Goal: Task Accomplishment & Management: Use online tool/utility

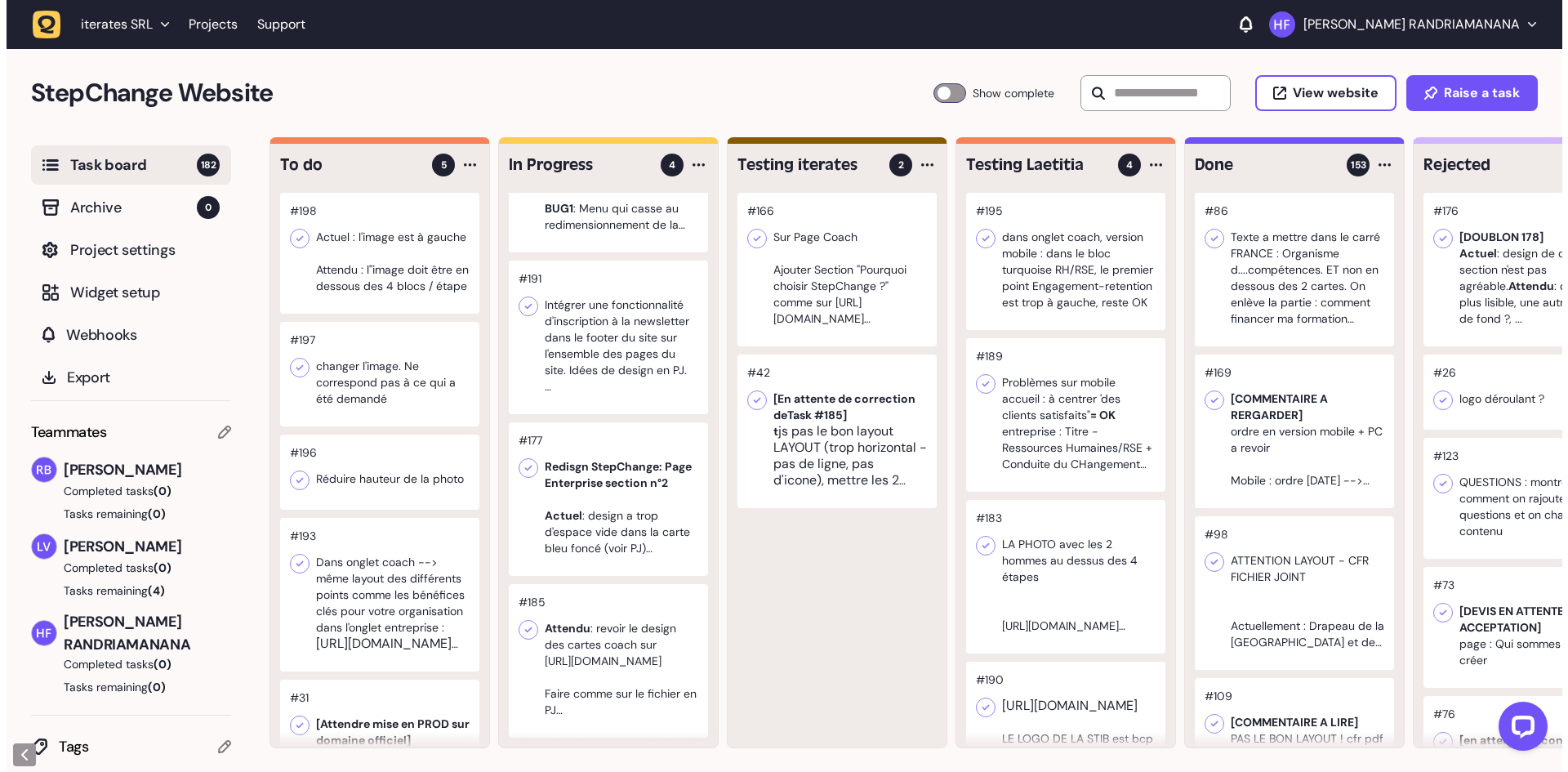
scroll to position [1, 0]
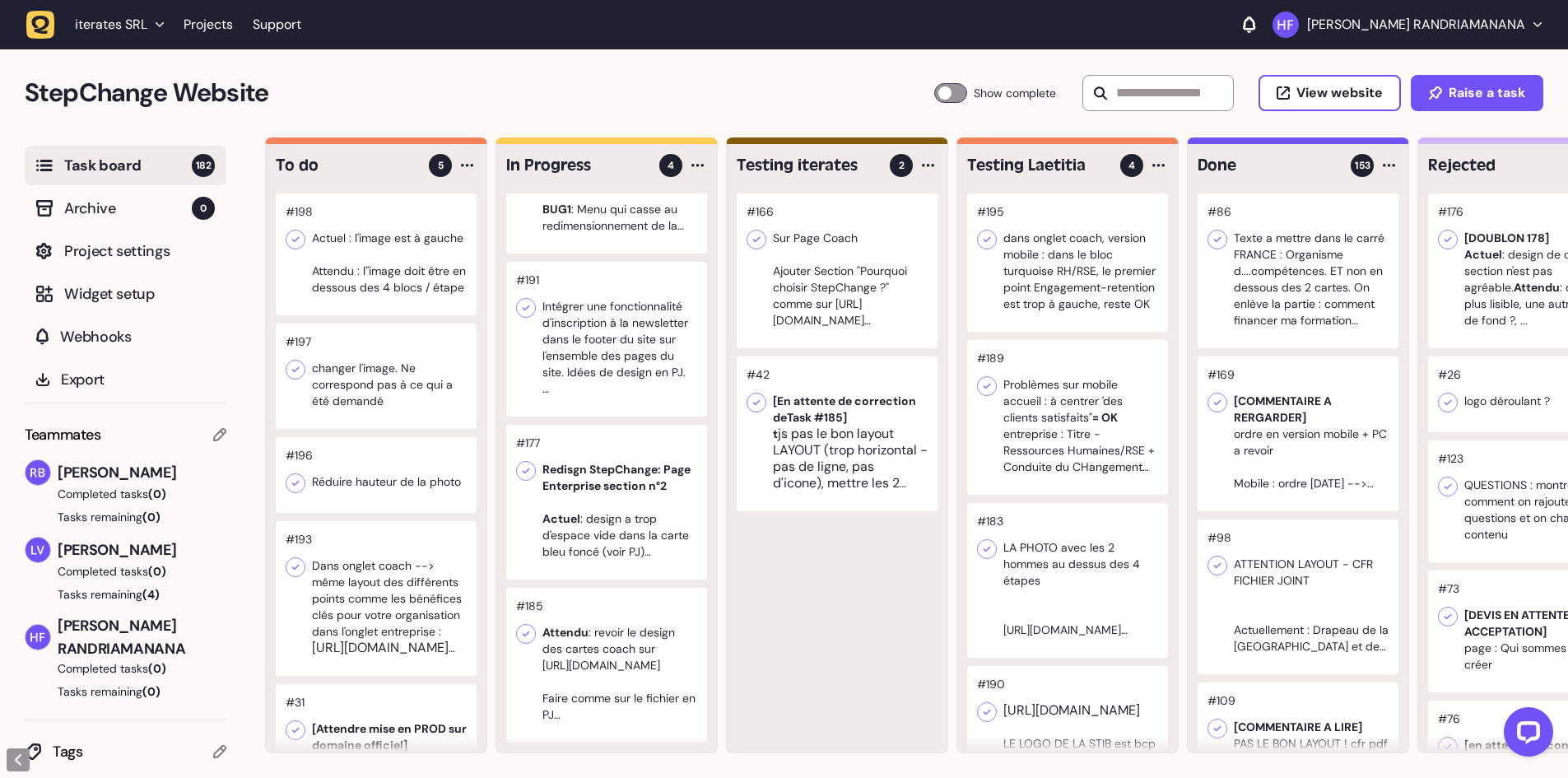
click at [607, 497] on div at bounding box center [607, 502] width 201 height 155
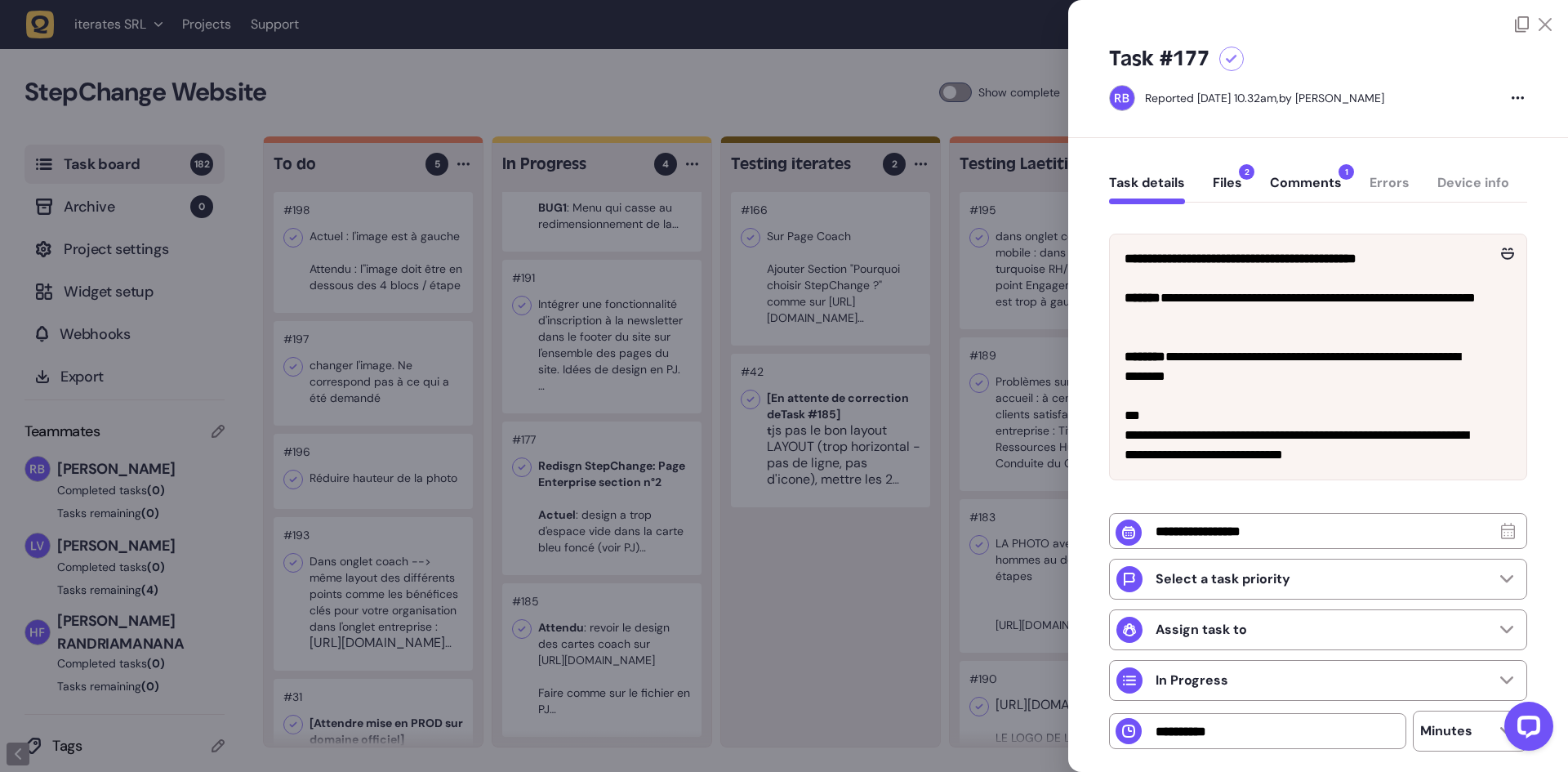
click at [1298, 186] on button "Comments 1" at bounding box center [1306, 189] width 72 height 29
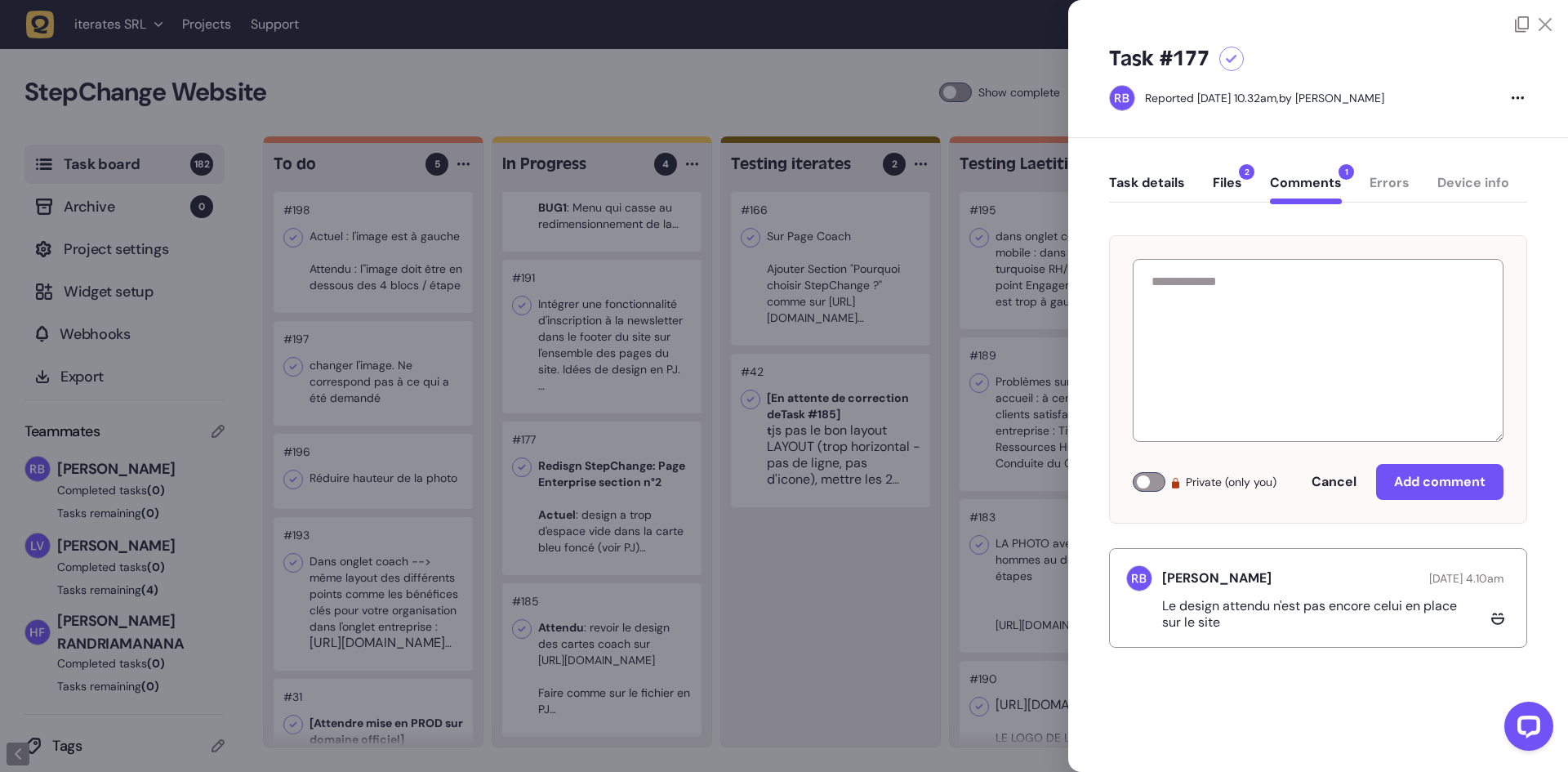
click at [1233, 185] on button "Files 2" at bounding box center [1227, 189] width 29 height 29
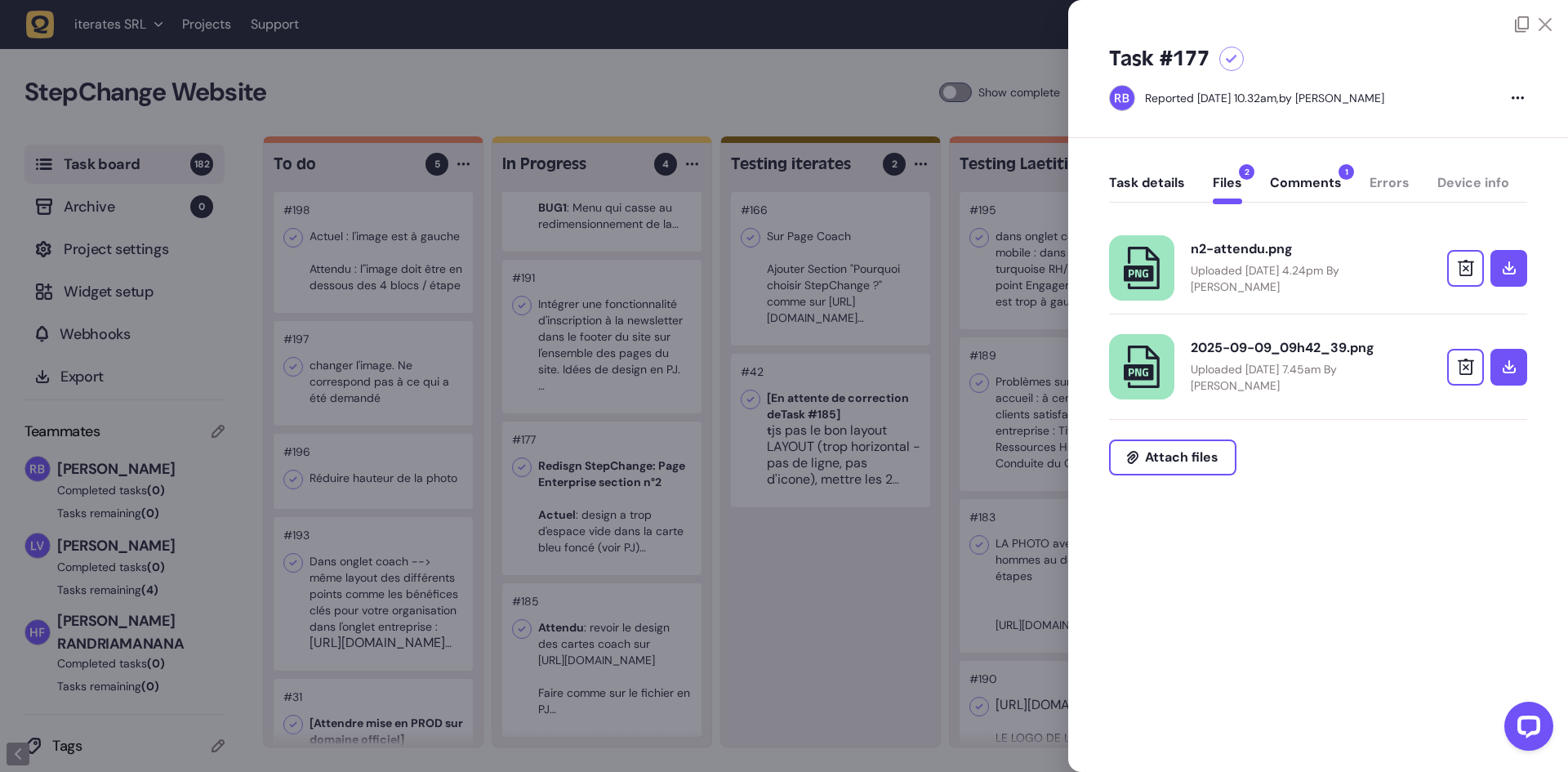
click at [1292, 283] on p "Uploaded [DATE] 4.24pm By [PERSON_NAME]" at bounding box center [1297, 278] width 212 height 32
click at [1302, 373] on p "Uploaded [DATE] 7.45am By [PERSON_NAME]" at bounding box center [1297, 377] width 212 height 32
